Goal: Task Accomplishment & Management: Manage account settings

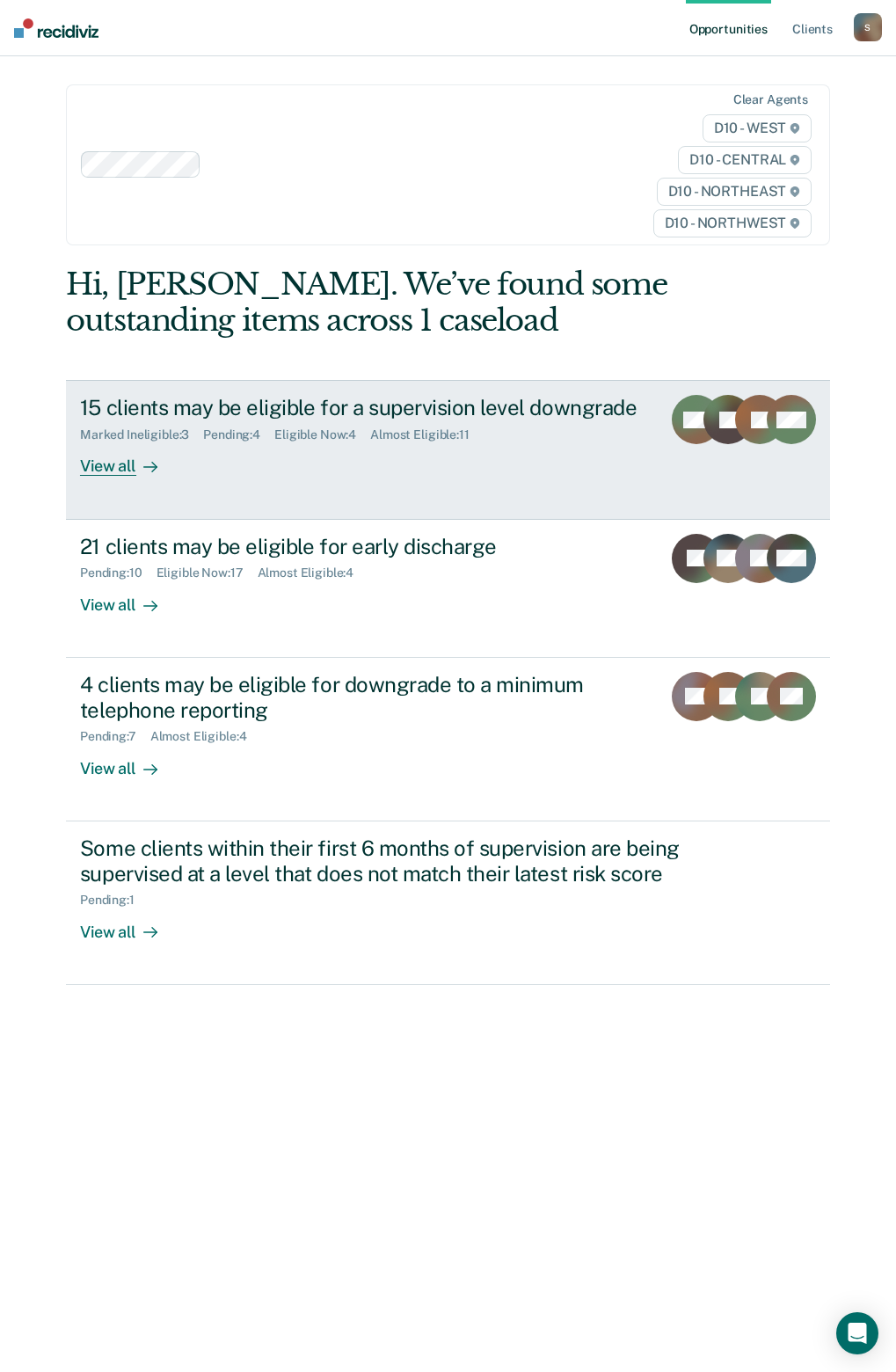
click at [110, 459] on div "View all" at bounding box center [129, 459] width 98 height 34
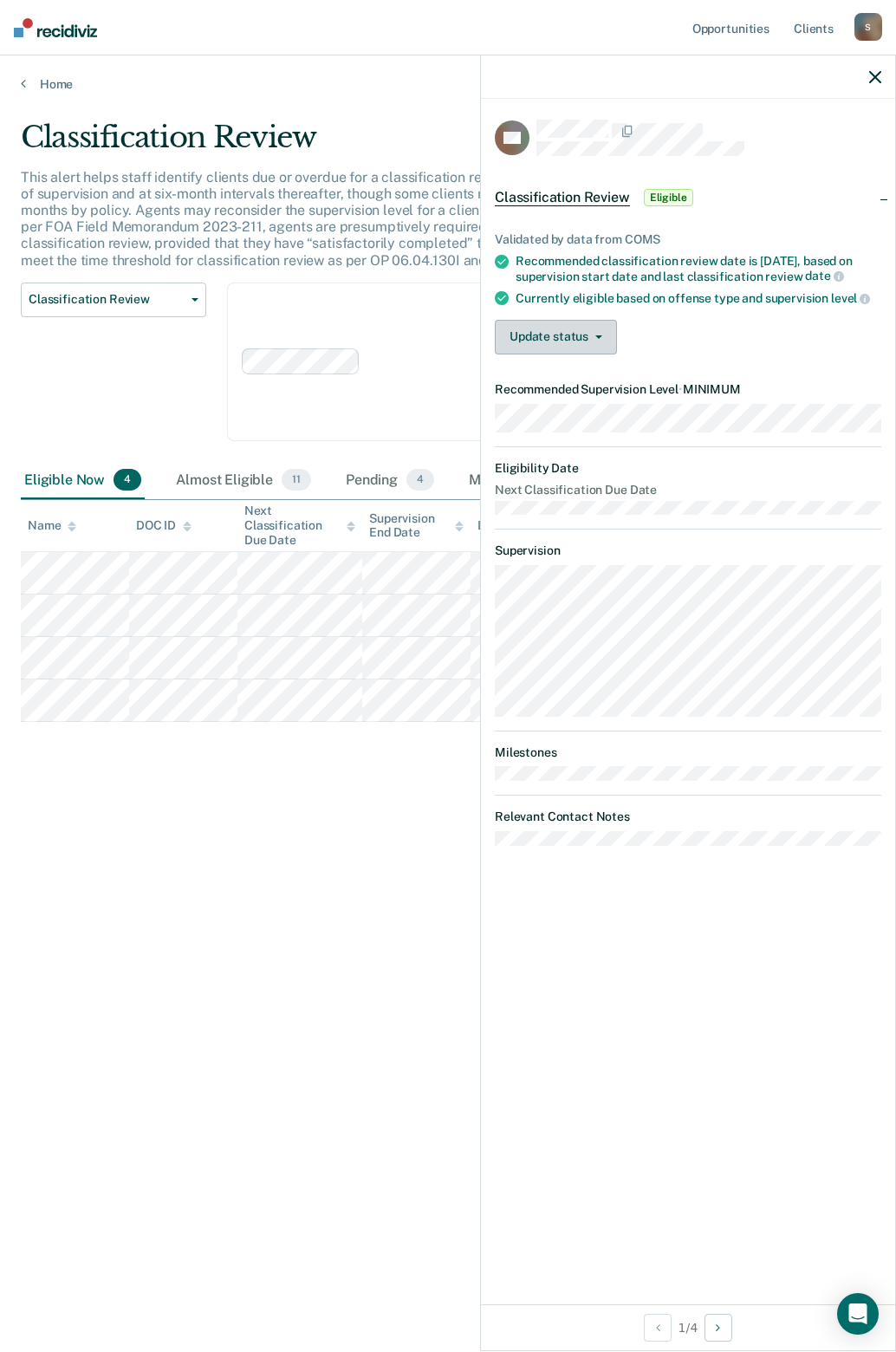
click at [564, 335] on button "Update status" at bounding box center [556, 336] width 122 height 35
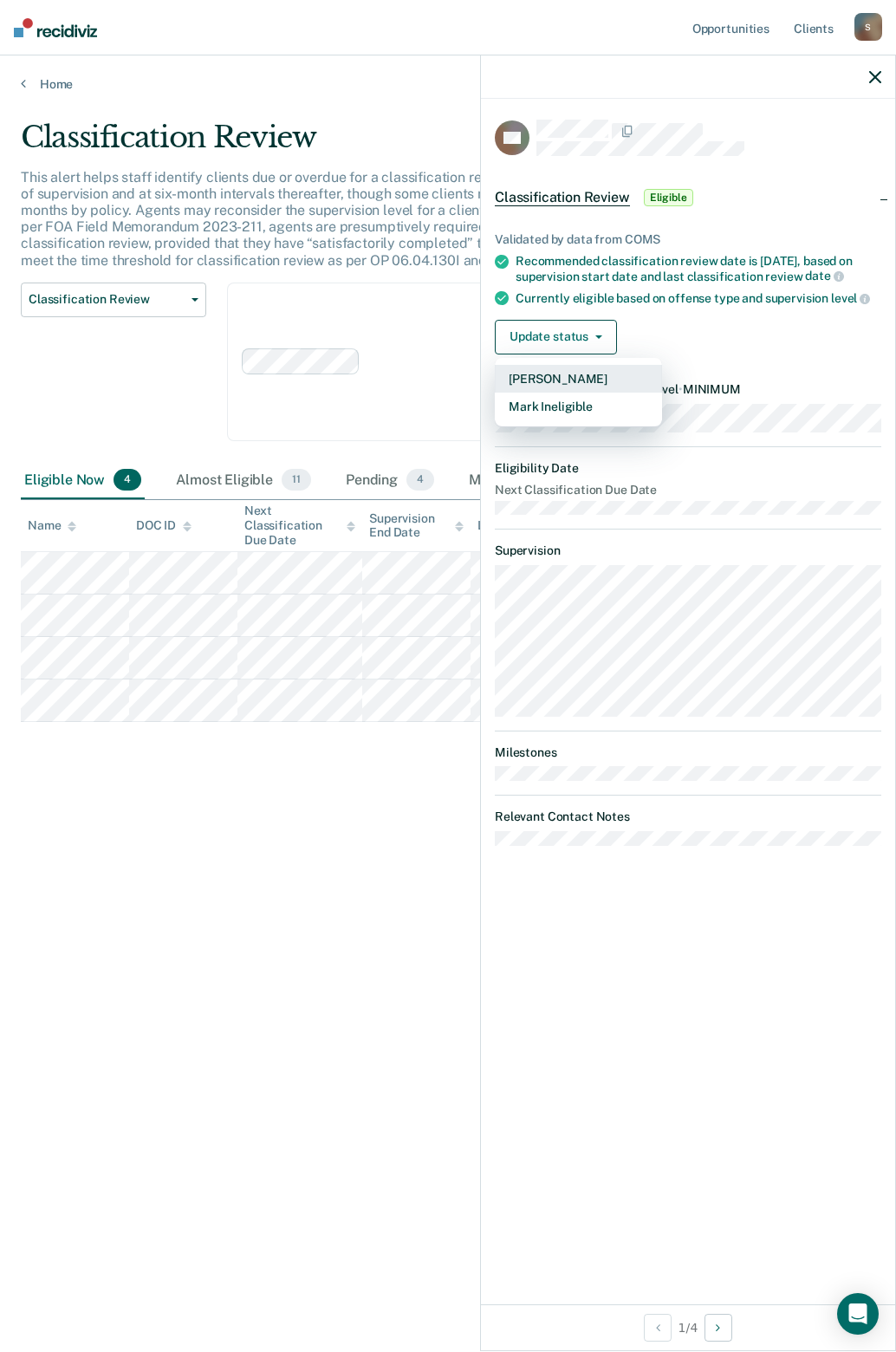
click at [556, 381] on button "[PERSON_NAME]" at bounding box center [578, 378] width 168 height 28
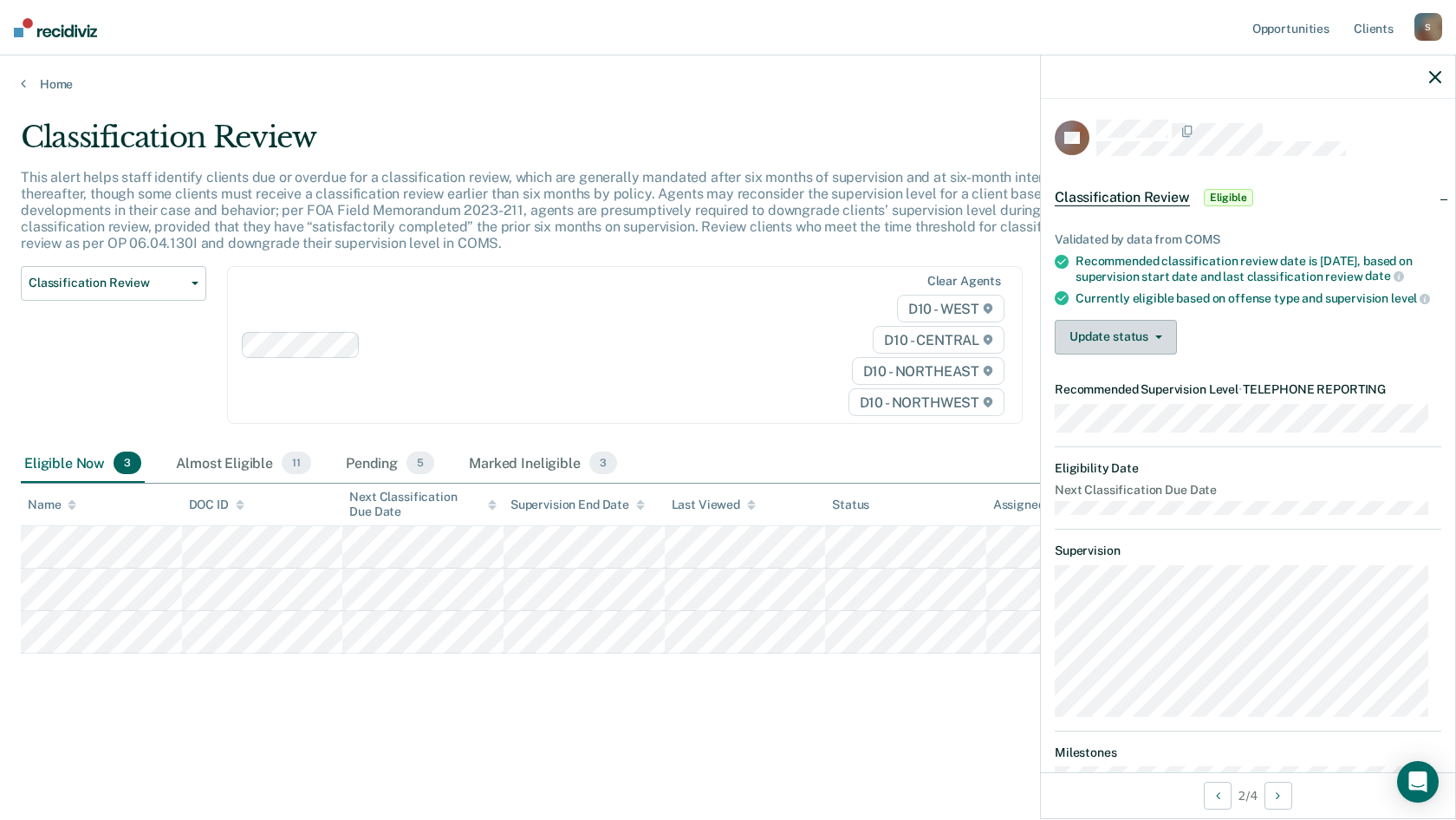
click at [895, 349] on button "Update status" at bounding box center [1116, 336] width 122 height 35
click at [895, 418] on button "Mark Ineligible" at bounding box center [1138, 406] width 168 height 28
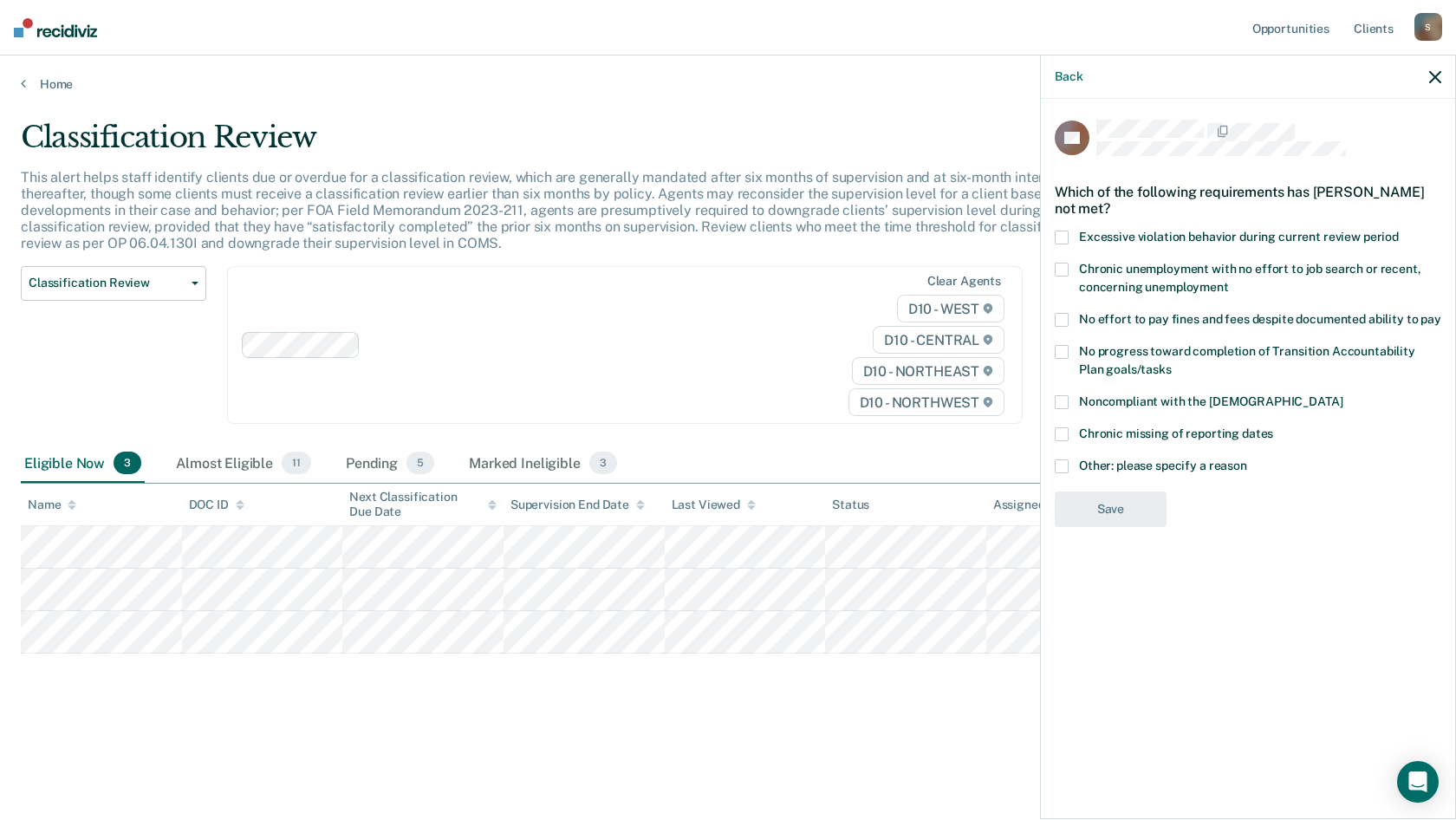
click at [895, 462] on span at bounding box center [1062, 467] width 14 height 14
click at [895, 460] on input "Other: please specify a reason" at bounding box center [1247, 460] width 0 height 0
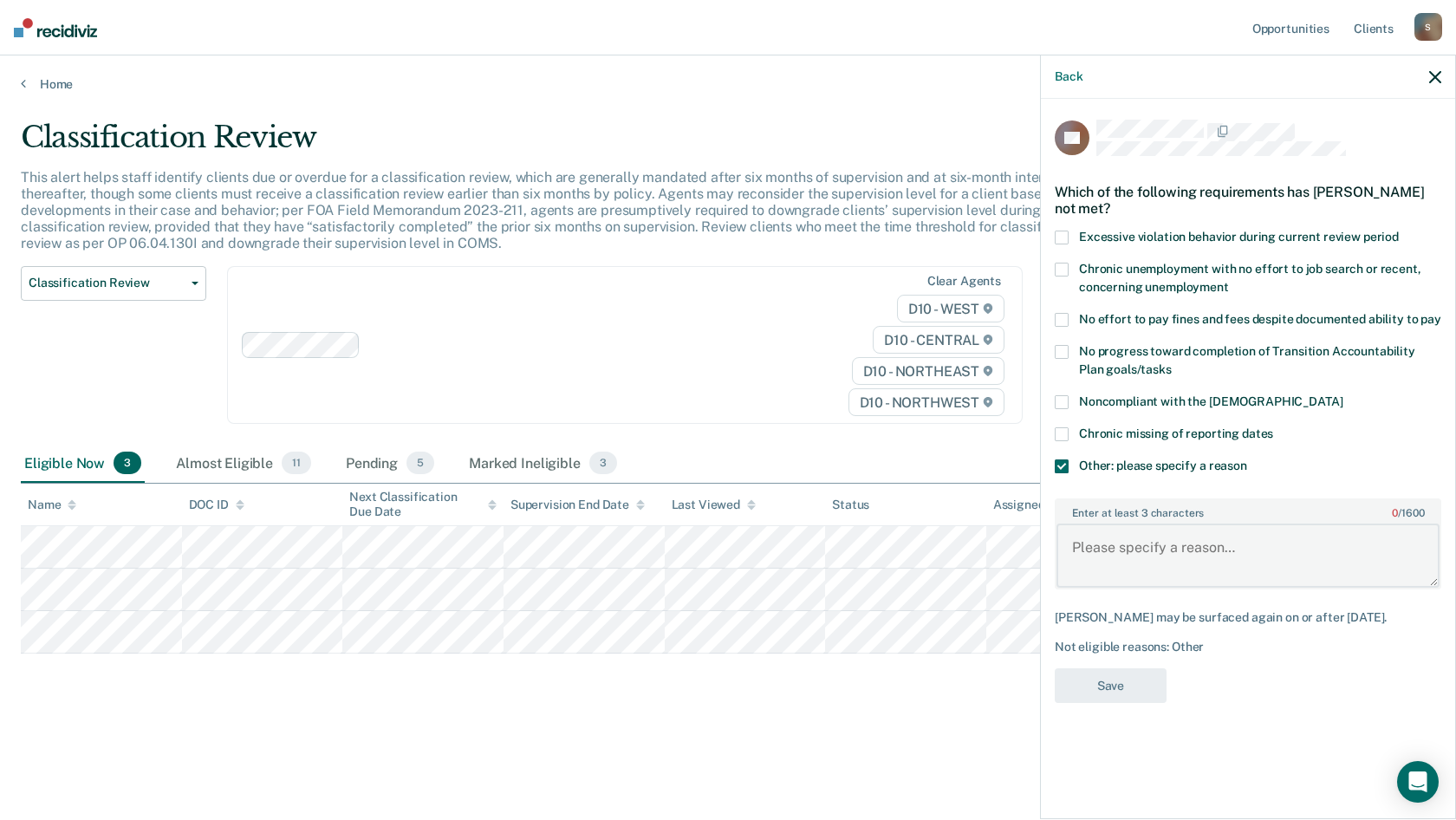
click at [895, 554] on textarea "Enter at least 3 characters 0 / 1600" at bounding box center [1248, 556] width 383 height 64
type textarea "Still owes rest."
click at [895, 686] on button "Save" at bounding box center [1111, 686] width 112 height 35
